Goal: Check status: Check status

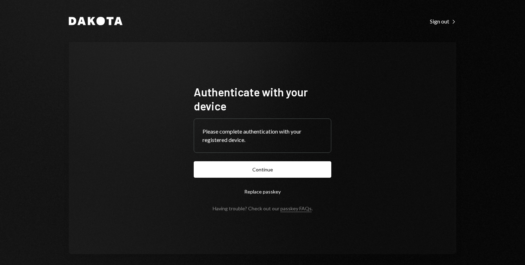
click at [305, 167] on button "Continue" at bounding box center [263, 169] width 138 height 16
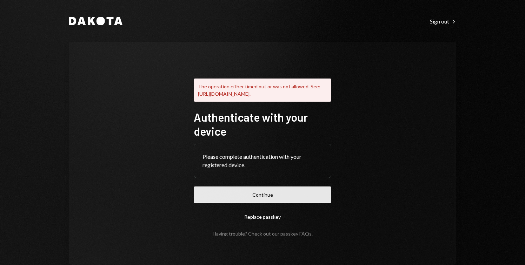
click at [276, 197] on button "Continue" at bounding box center [263, 195] width 138 height 16
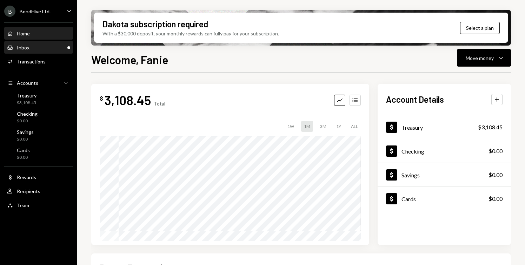
click at [42, 51] on div "Inbox Inbox" at bounding box center [38, 48] width 63 height 6
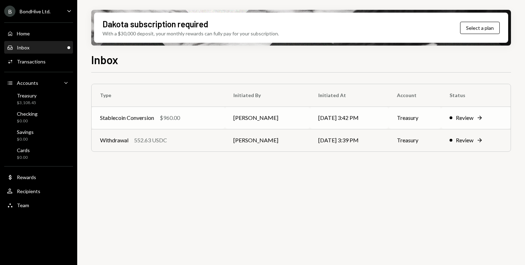
click at [146, 123] on td "Stablecoin Conversion $960.00" at bounding box center [158, 118] width 133 height 22
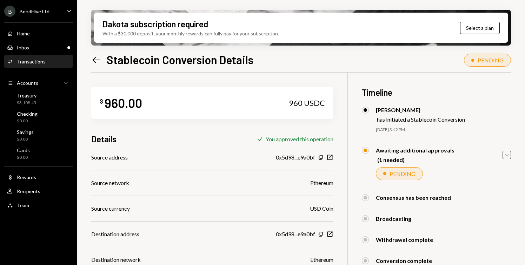
click at [505, 156] on icon "Caret Down" at bounding box center [507, 155] width 8 height 8
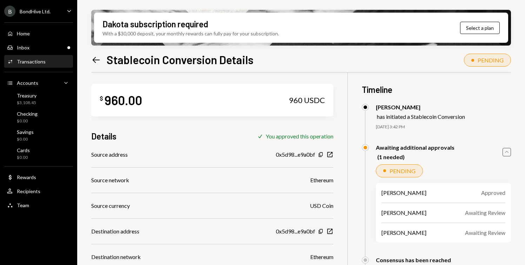
scroll to position [63, 0]
